Goal: Task Accomplishment & Management: Manage account settings

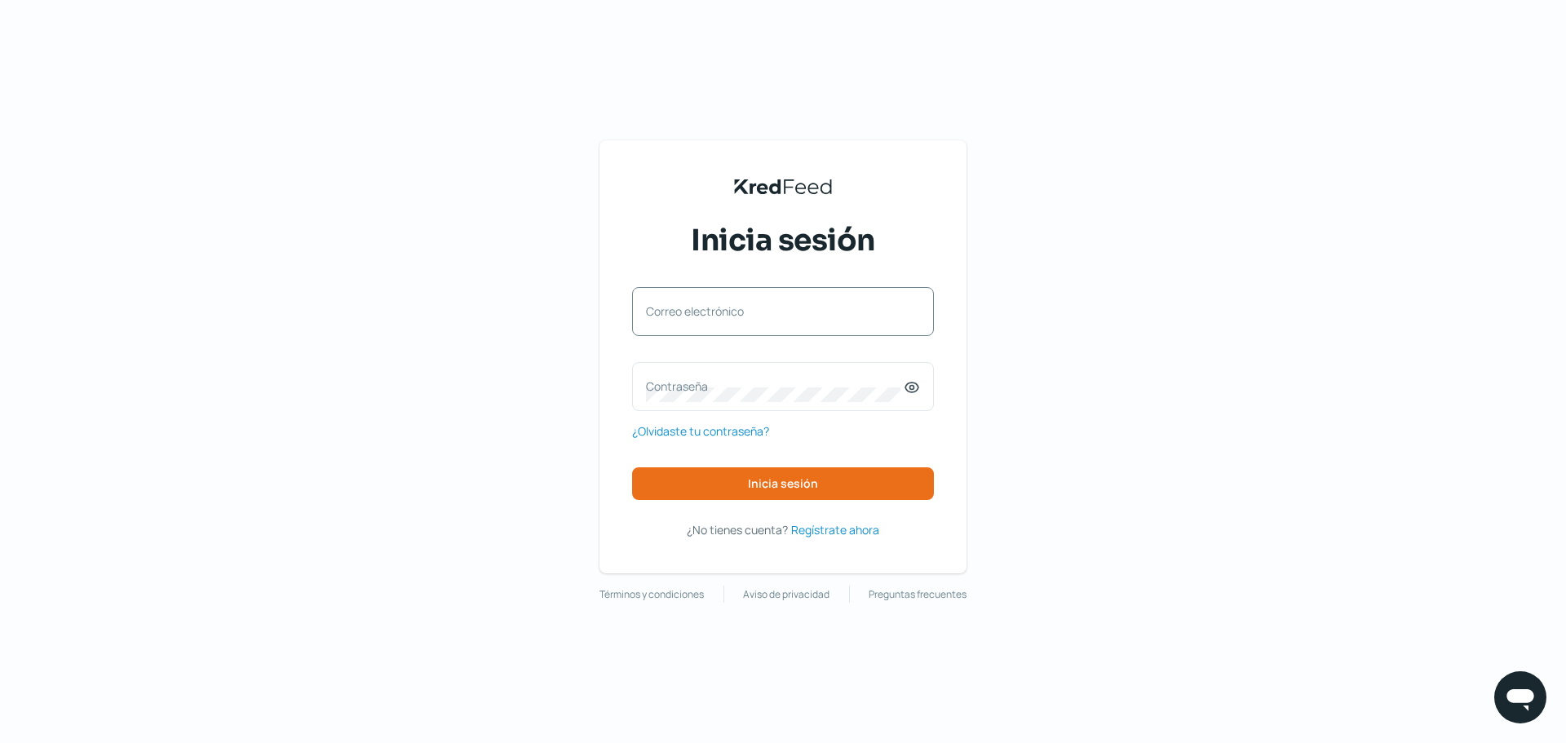
click at [774, 302] on div "Correo electrónico" at bounding box center [783, 311] width 302 height 49
click at [776, 316] on input "Correo electrónico" at bounding box center [783, 319] width 274 height 15
type input "[EMAIL_ADDRESS][DOMAIN_NAME]"
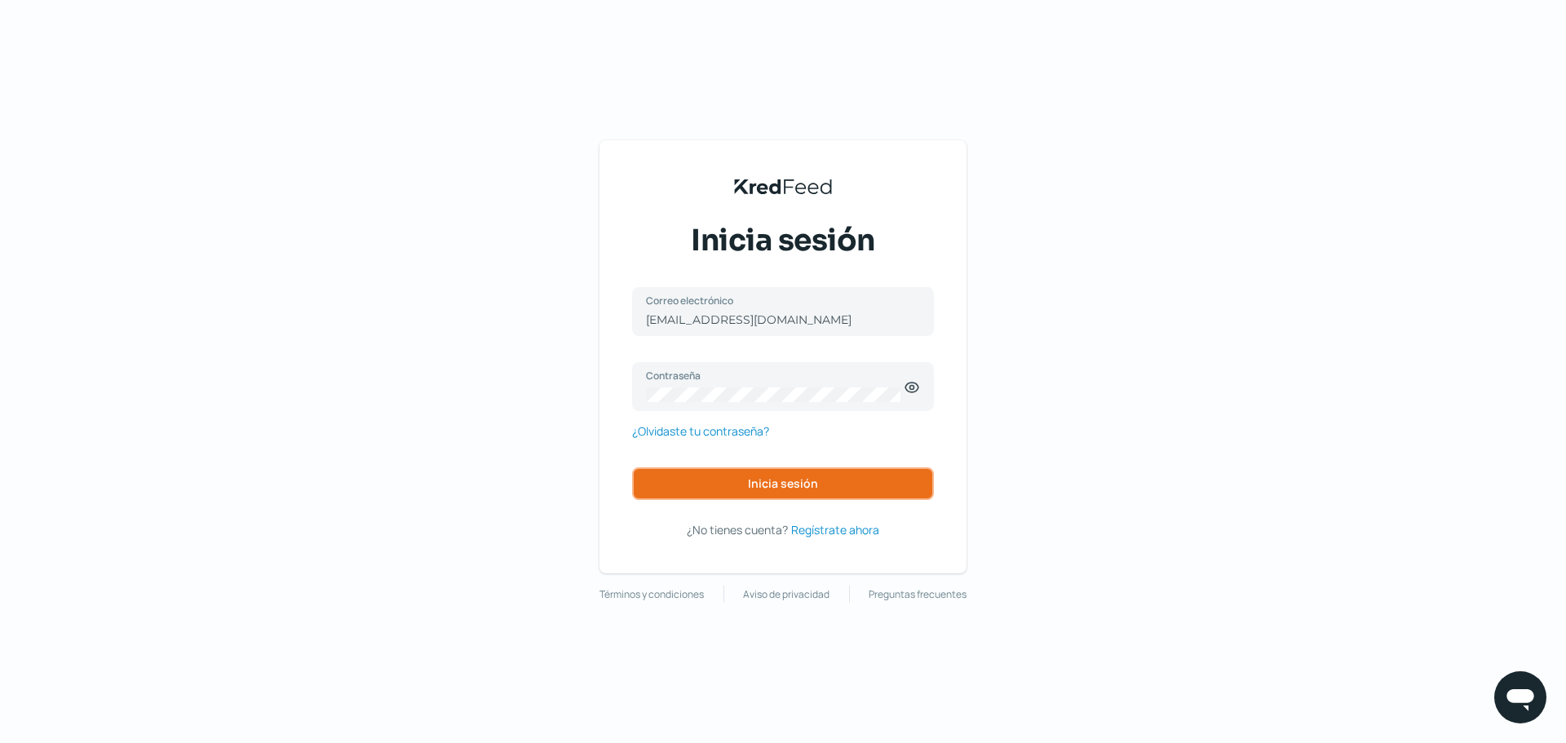
click at [790, 491] on button "Inicia sesión" at bounding box center [783, 483] width 302 height 33
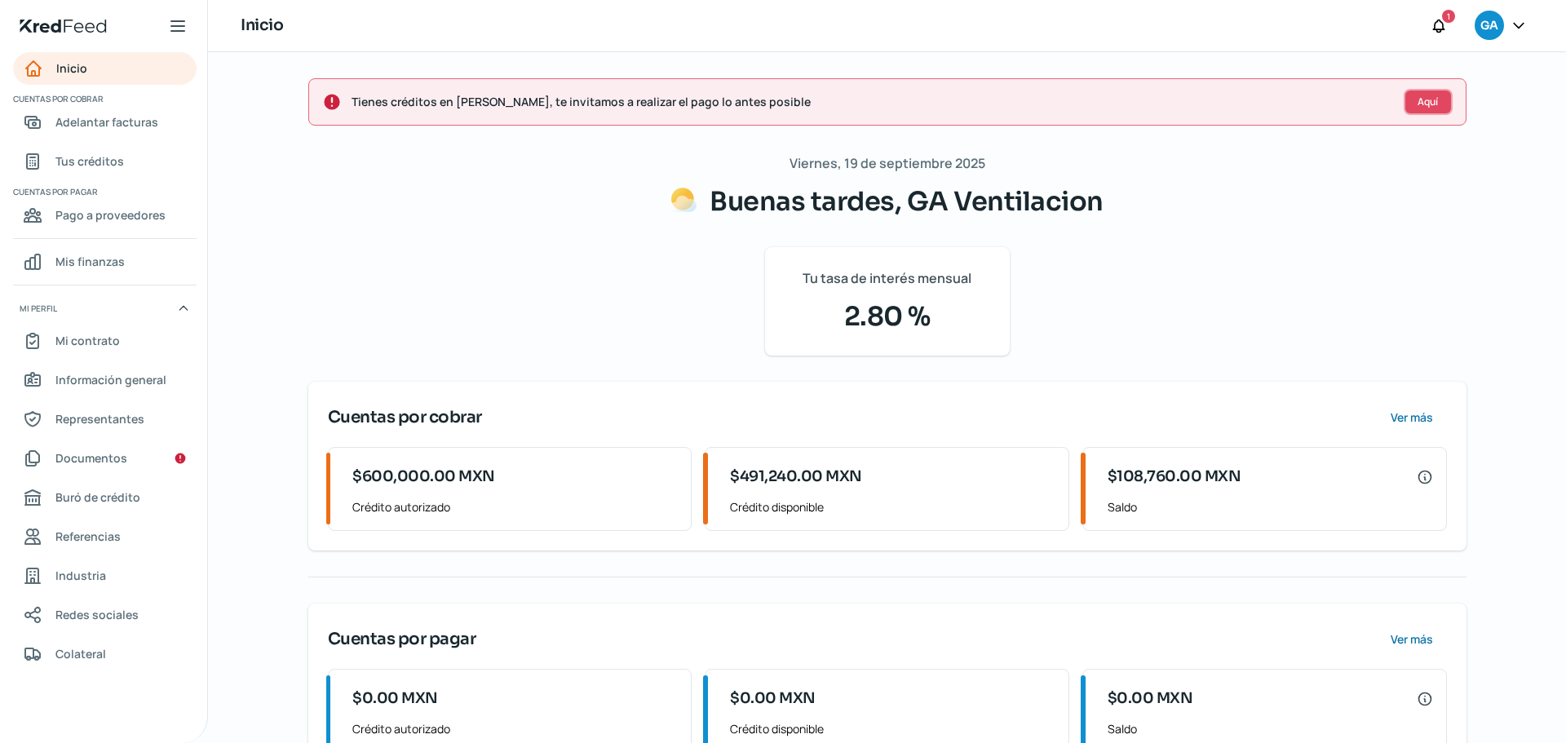
click at [1413, 96] on button "Aquí" at bounding box center [1428, 102] width 49 height 26
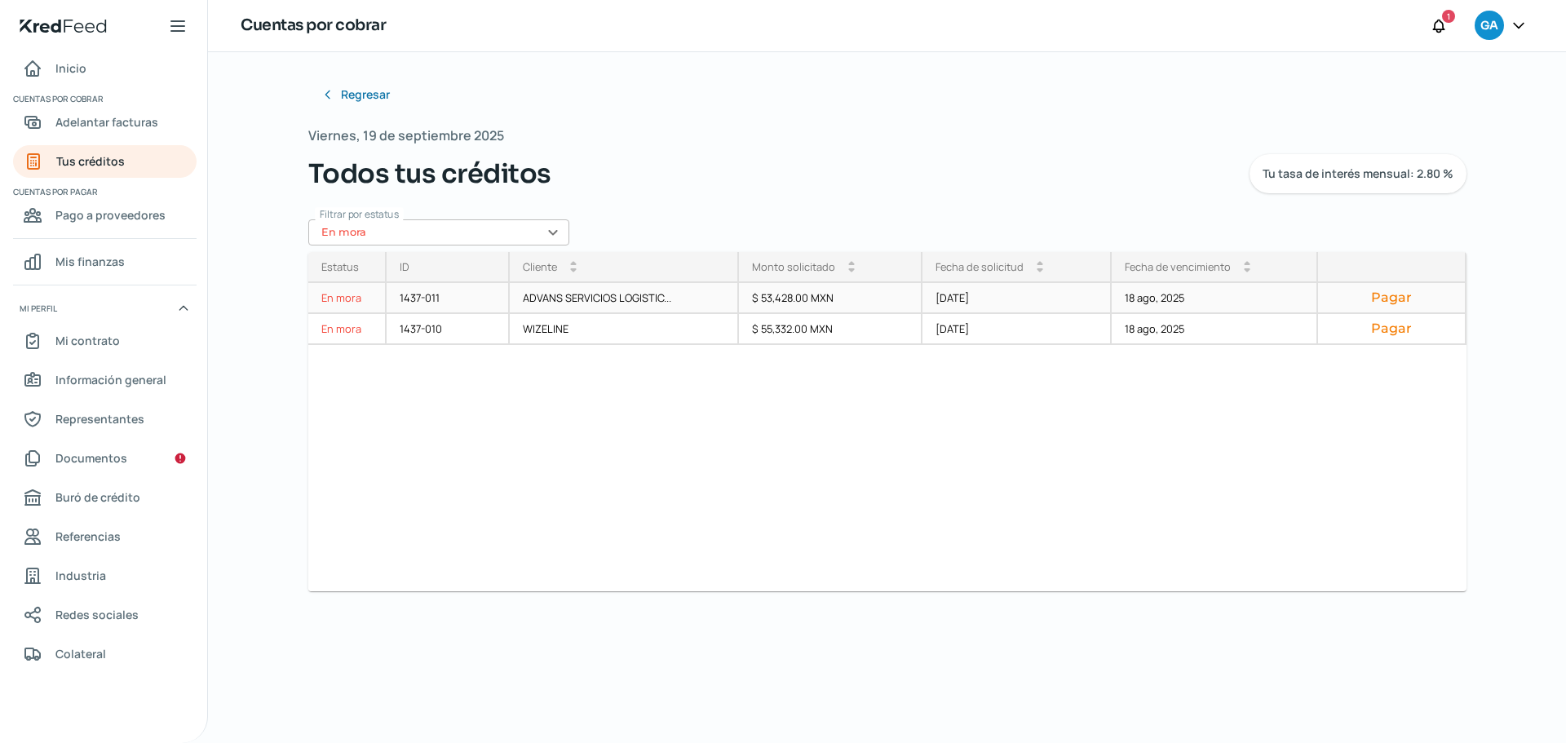
click at [1400, 293] on button "Pagar" at bounding box center [1391, 298] width 120 height 16
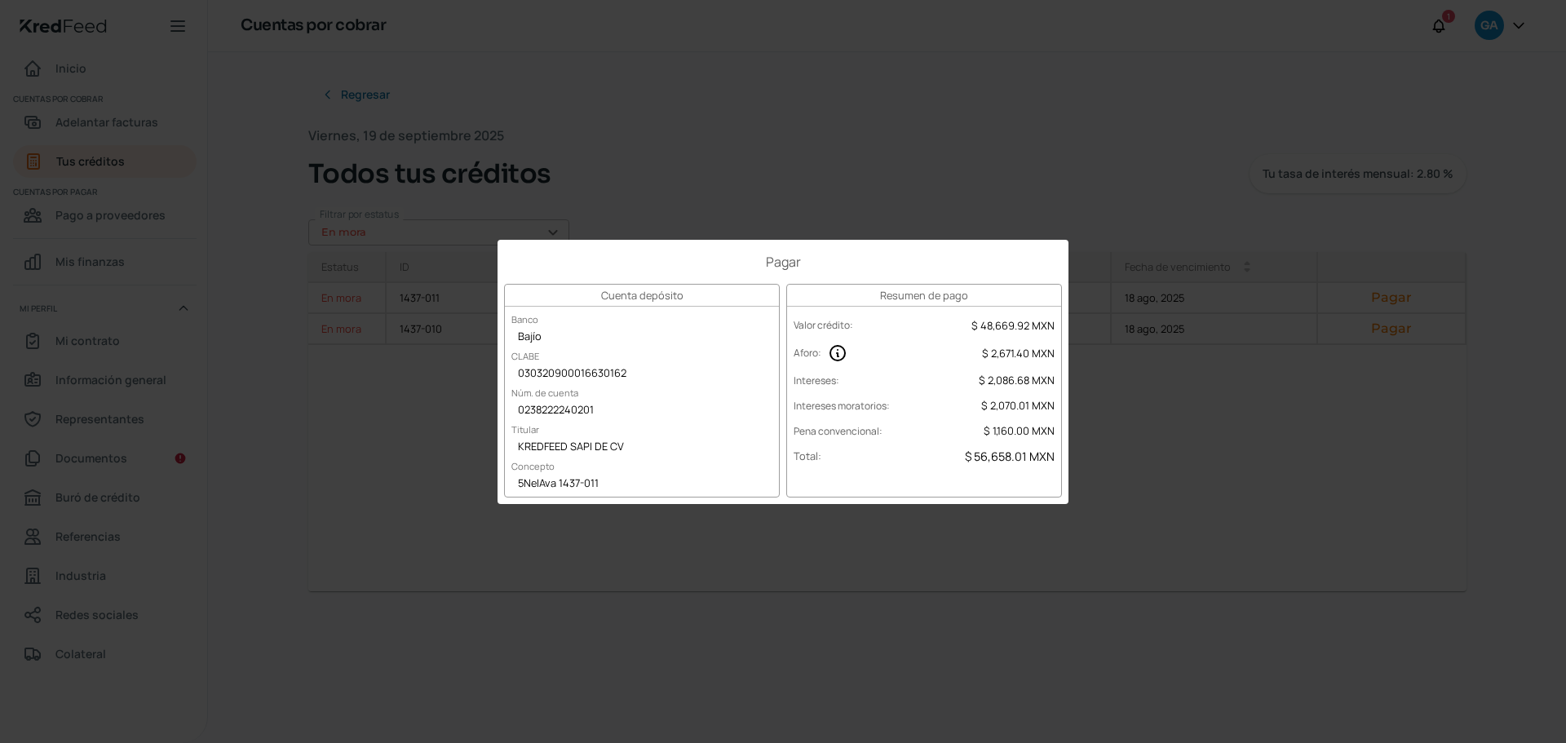
click at [882, 51] on div "Pagar Cuenta depósito Banco Bajío CLABE 030320900016630162 Núm. de cuenta 02382…" at bounding box center [783, 371] width 1566 height 743
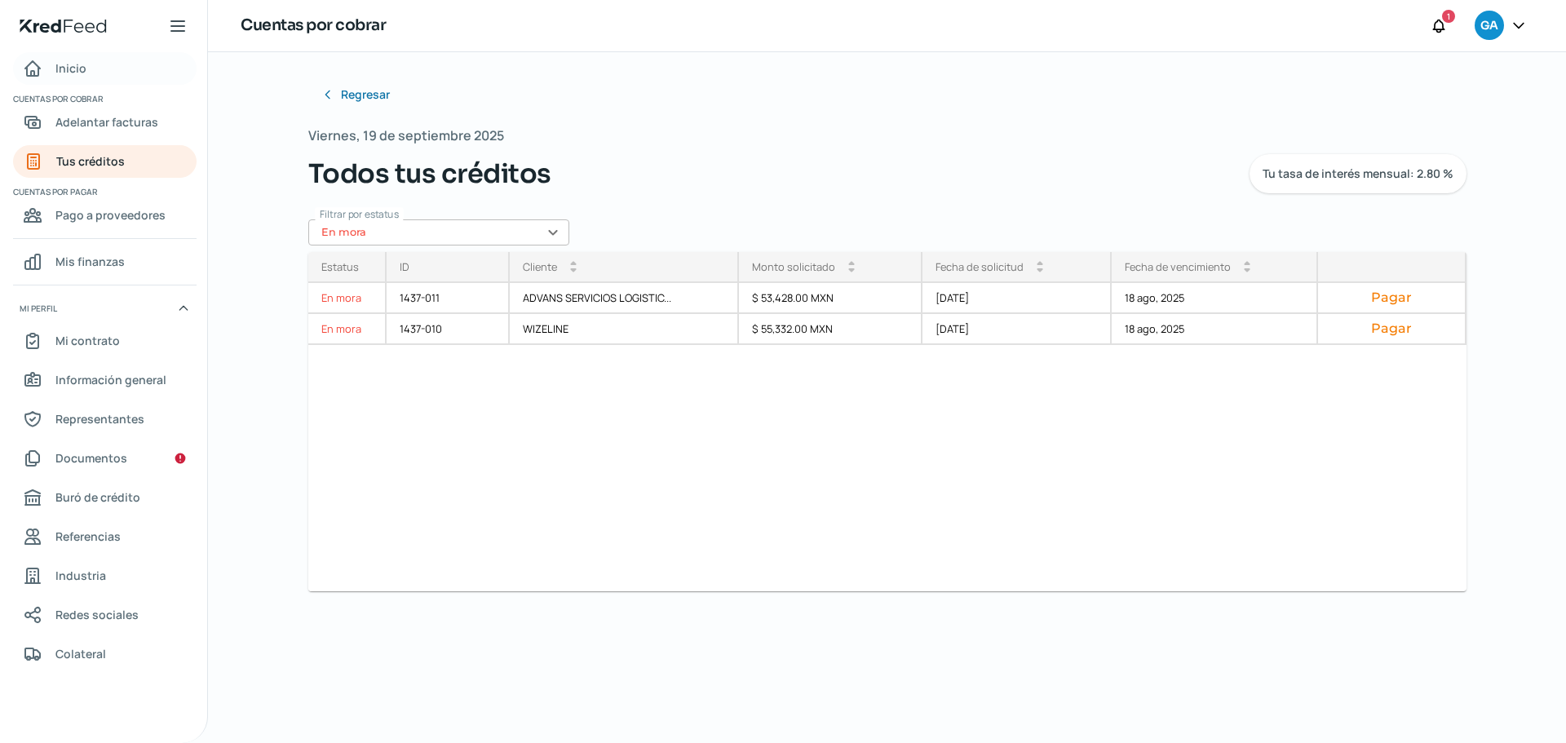
click at [60, 67] on span "Inicio" at bounding box center [70, 68] width 31 height 20
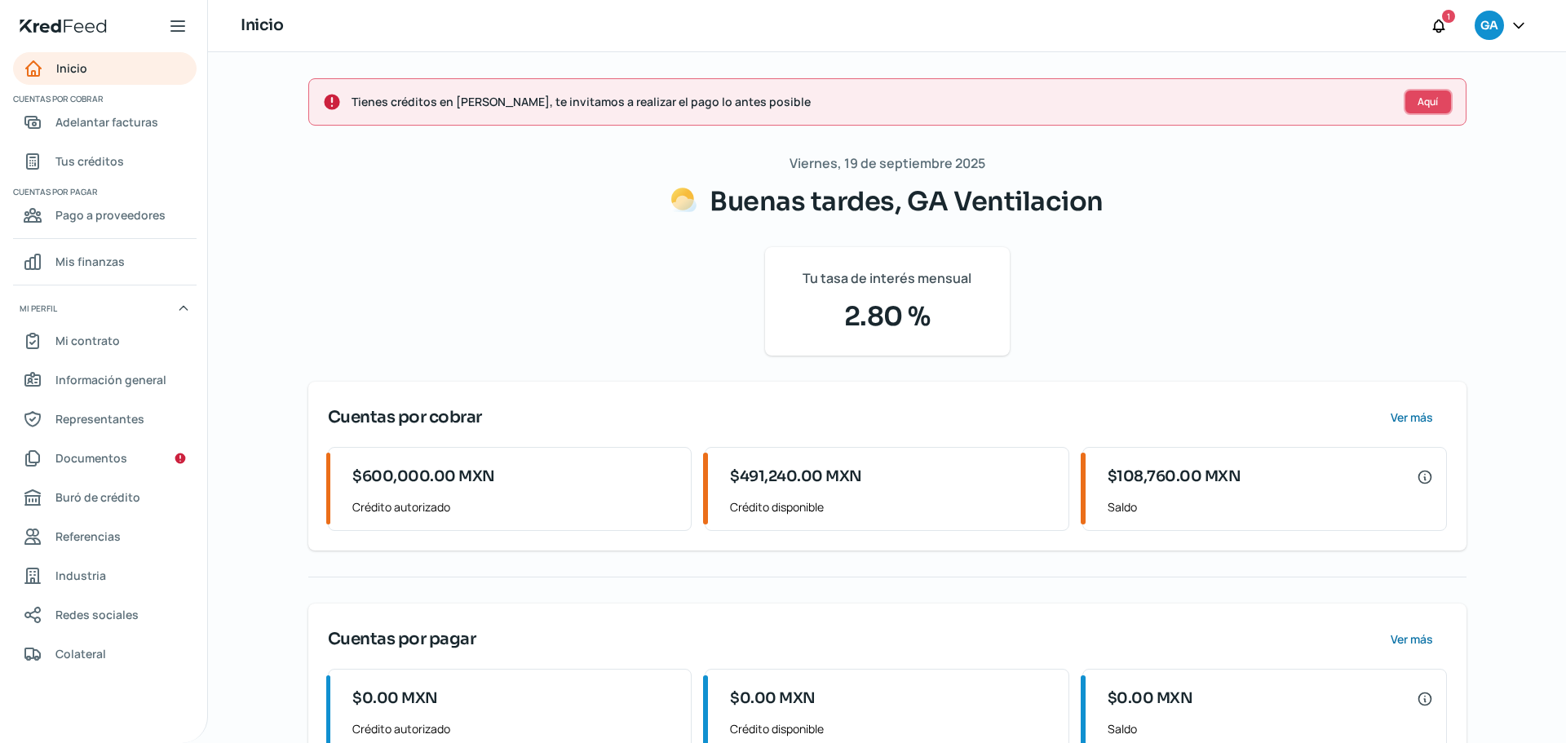
click at [1425, 107] on span "Aquí" at bounding box center [1427, 102] width 20 height 10
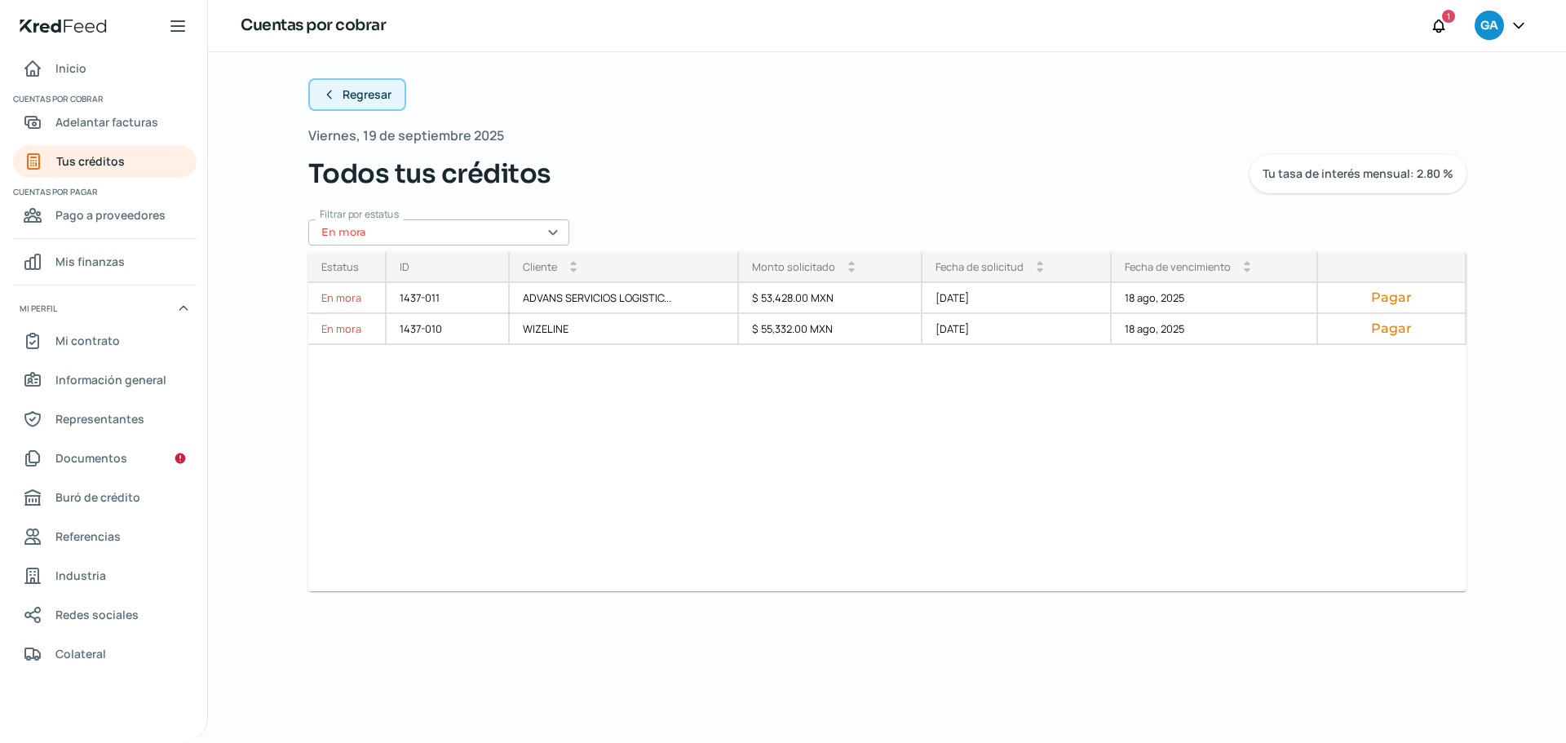
click at [325, 108] on button "Regresar" at bounding box center [357, 94] width 98 height 33
